Goal: Find specific page/section: Find specific page/section

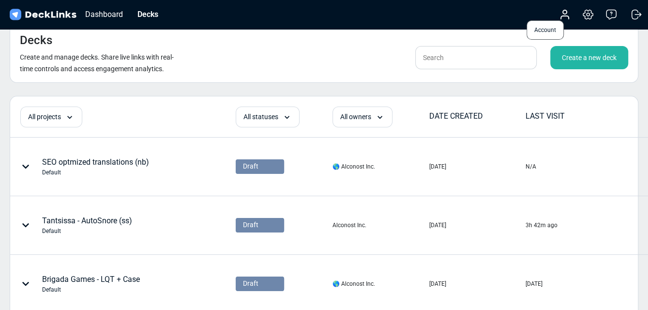
click at [566, 14] on circle at bounding box center [565, 12] width 4 height 4
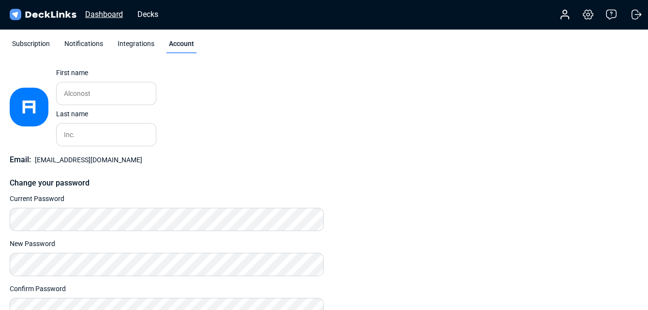
click at [102, 16] on div "Dashboard" at bounding box center [103, 14] width 47 height 12
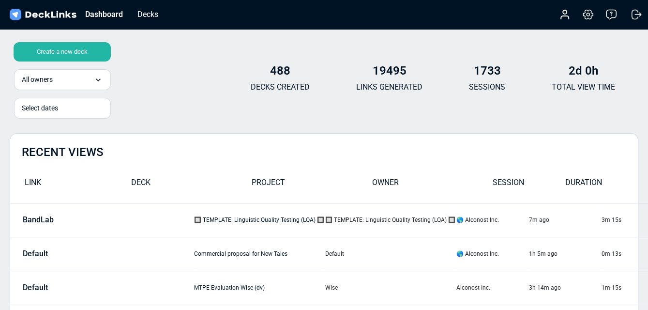
scroll to position [59, 0]
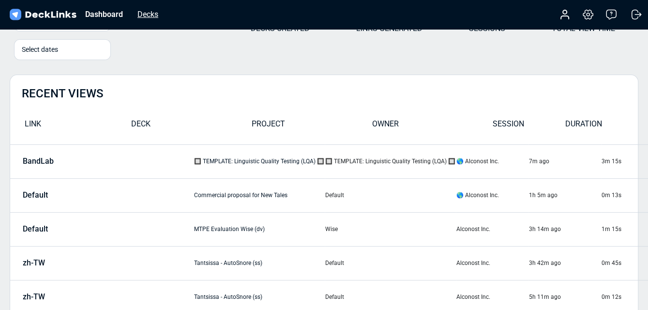
click at [150, 15] on div "Decks" at bounding box center [148, 14] width 30 height 12
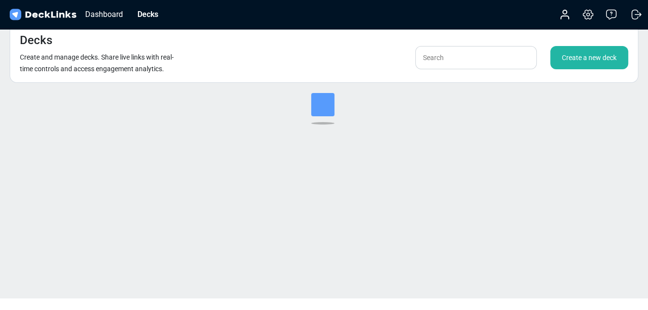
scroll to position [11, 0]
click at [451, 61] on input "text" at bounding box center [475, 57] width 121 height 23
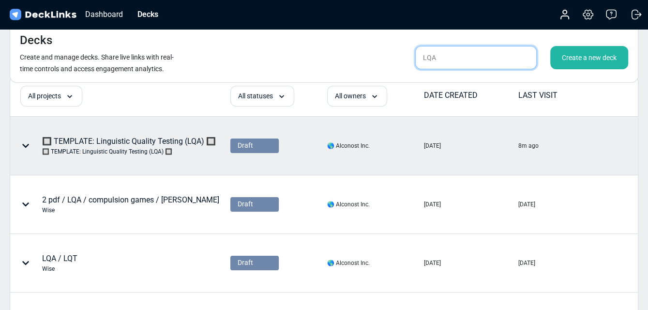
scroll to position [22, 0]
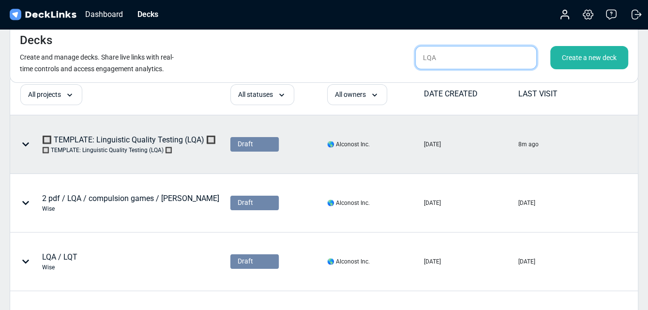
type input "LQA"
click at [24, 143] on icon at bounding box center [25, 144] width 7 height 4
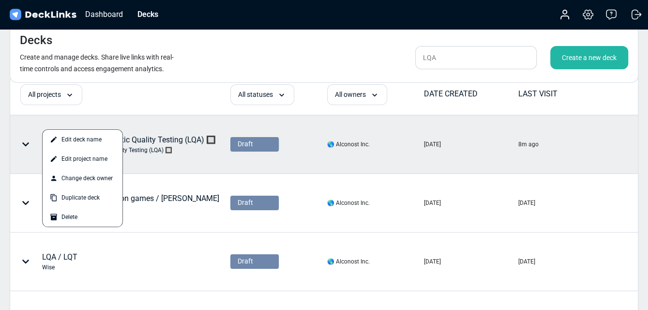
click at [24, 143] on div at bounding box center [324, 155] width 648 height 310
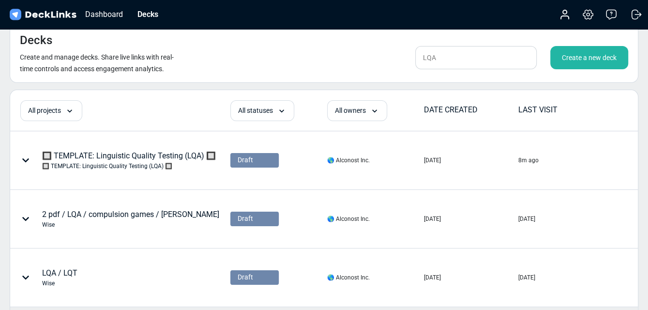
scroll to position [0, 0]
